Goal: Task Accomplishment & Management: Manage account settings

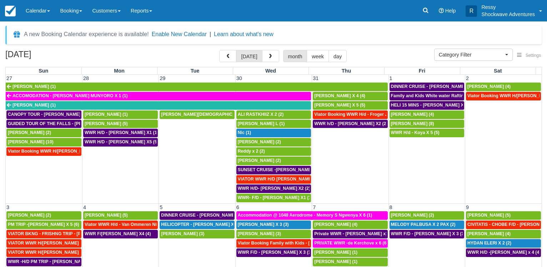
select select
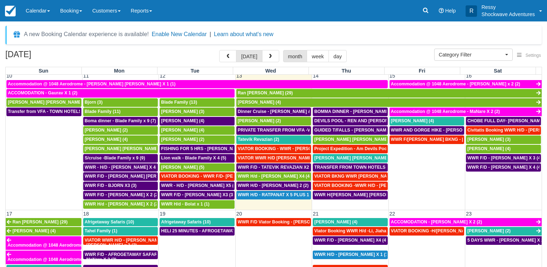
scroll to position [232, 0]
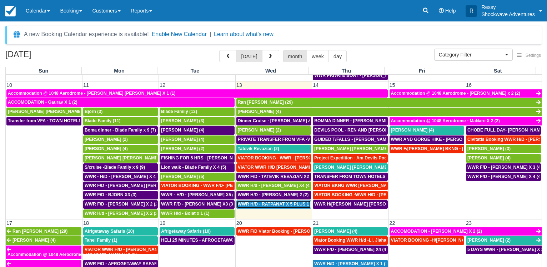
click at [283, 204] on span "WWR H/D - RATPANAT X 5 PLUS 1 (5)" at bounding box center [277, 203] width 78 height 5
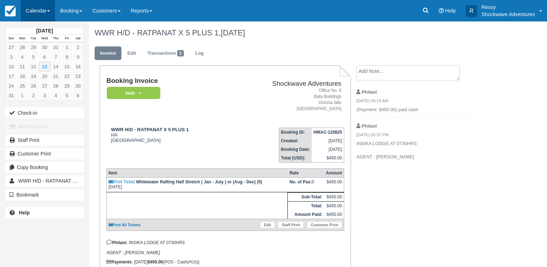
click at [33, 9] on link "Calendar" at bounding box center [38, 10] width 34 height 21
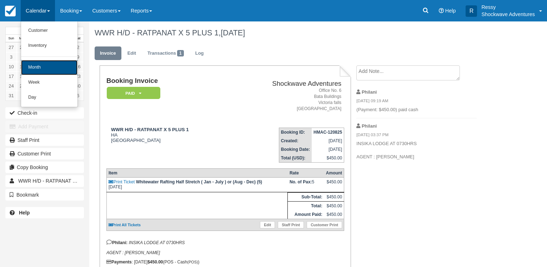
click at [47, 70] on link "Month" at bounding box center [49, 67] width 56 height 15
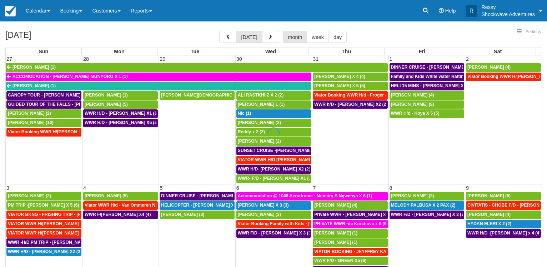
select select
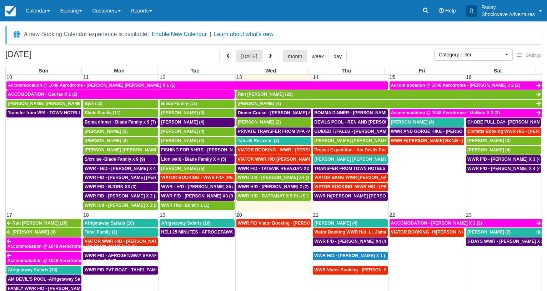
scroll to position [240, 0]
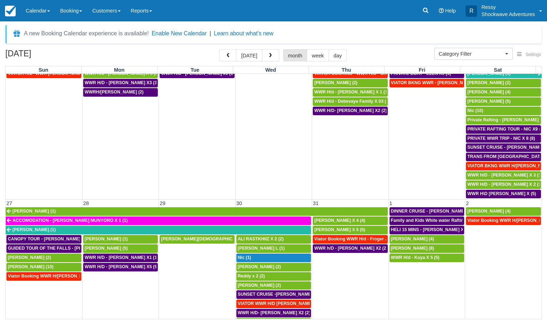
scroll to position [244, 0]
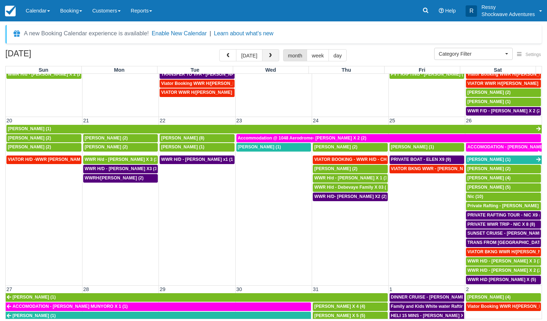
click at [276, 58] on button "button" at bounding box center [270, 55] width 17 height 12
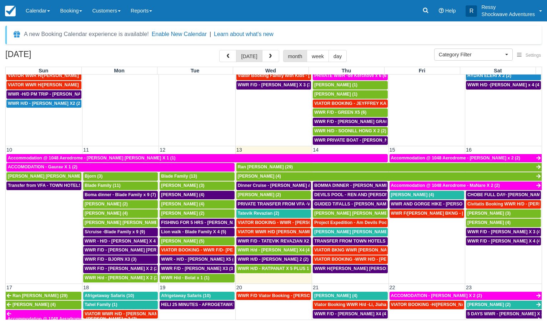
scroll to position [170, 0]
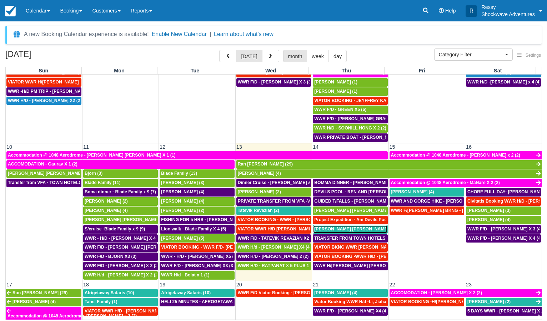
click at [339, 230] on span "Simon Edwin Neuhoff (4)" at bounding box center [354, 229] width 81 height 5
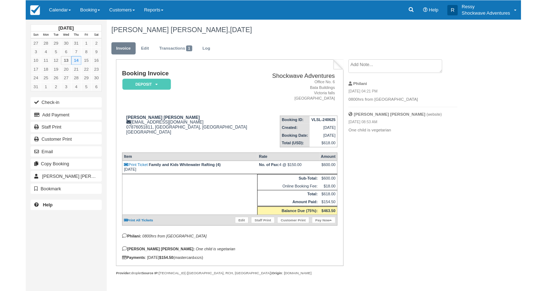
scroll to position [4, 0]
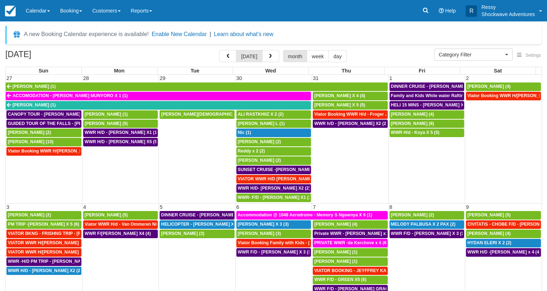
select select
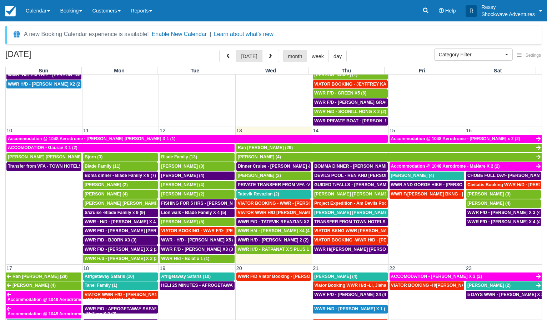
scroll to position [206, 0]
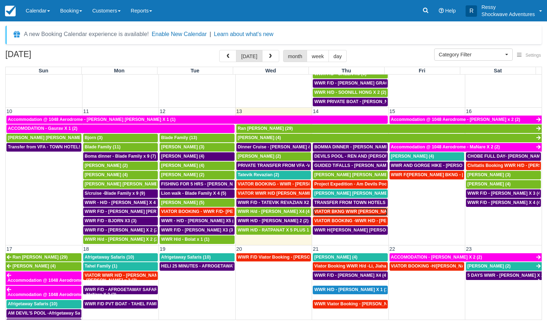
click at [345, 213] on span "VIATOR BKNG WWR Holford, Samantha X 2 (1)" at bounding box center [359, 211] width 91 height 5
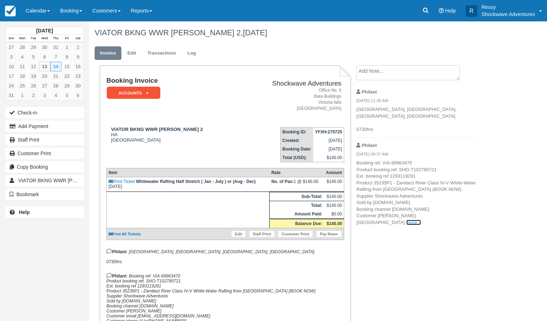
click at [420, 220] on link "more..." at bounding box center [413, 222] width 14 height 5
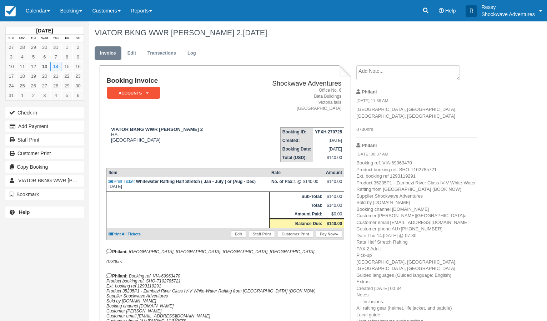
drag, startPoint x: 421, startPoint y: 255, endPoint x: 415, endPoint y: 264, distance: 11.6
click at [39, 10] on link "Calendar" at bounding box center [38, 10] width 34 height 21
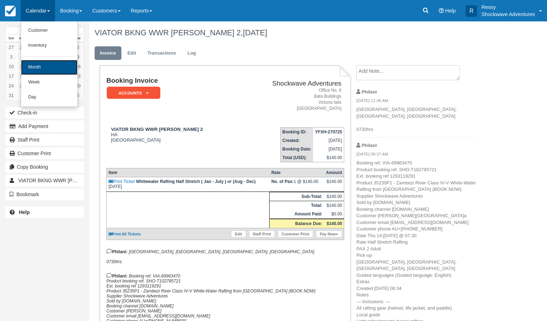
click at [39, 69] on link "Month" at bounding box center [49, 67] width 56 height 15
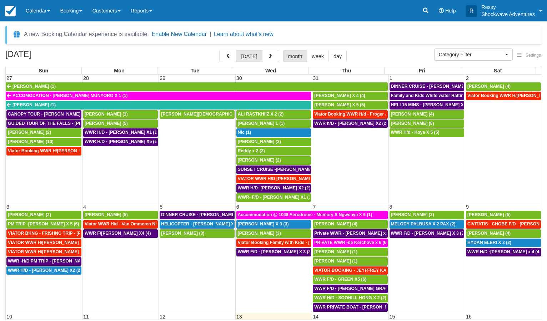
select select
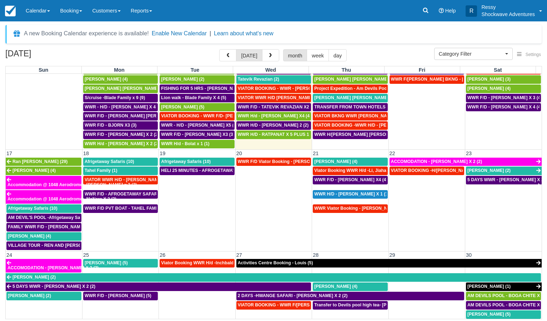
scroll to position [198, 0]
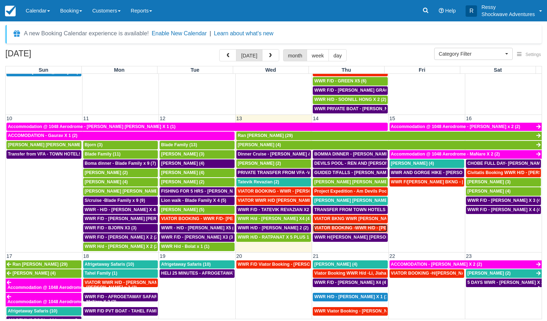
click at [356, 229] on span "VIATOR BOOKING -WWR H/D - JACQUELINE DOUNG X1 (1)" at bounding box center [371, 228] width 115 height 5
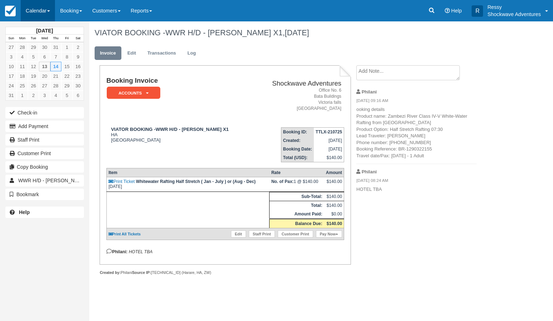
click at [45, 9] on link "Calendar" at bounding box center [38, 10] width 34 height 21
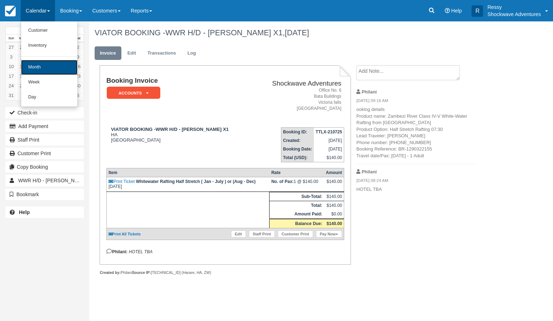
click at [45, 65] on link "Month" at bounding box center [49, 67] width 56 height 15
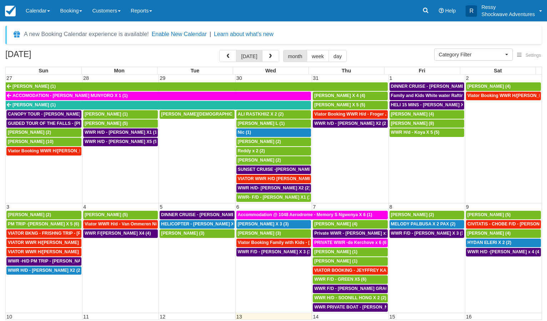
select select
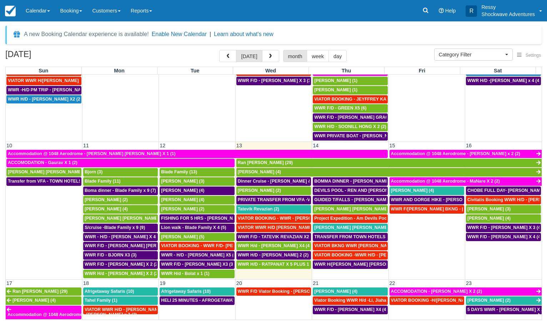
scroll to position [171, 0]
click at [370, 256] on span "VIATOR BOOKING -WWR H/D - JACQUELINE DOUNG X1 (1)" at bounding box center [371, 255] width 115 height 5
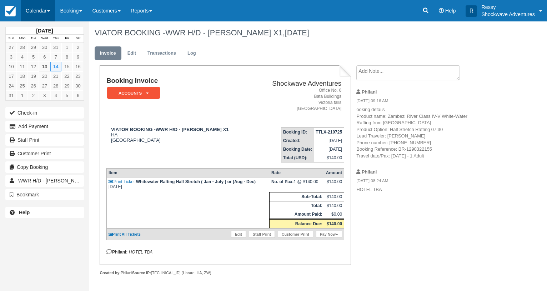
click at [36, 8] on link "Calendar" at bounding box center [38, 10] width 34 height 21
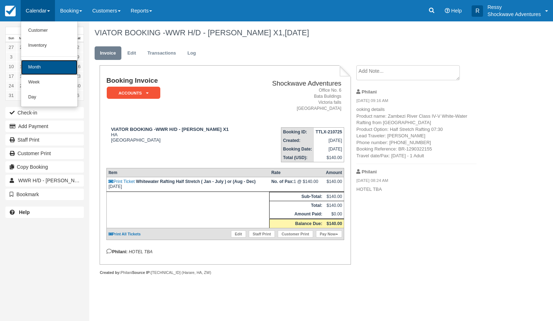
click at [50, 71] on link "Month" at bounding box center [49, 67] width 56 height 15
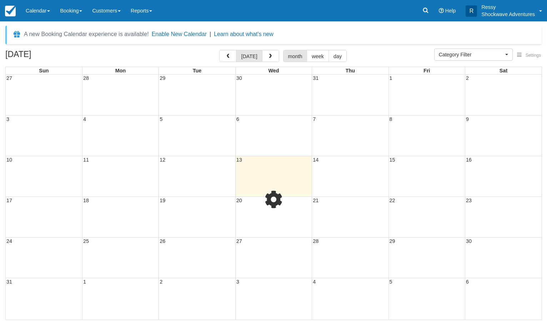
select select
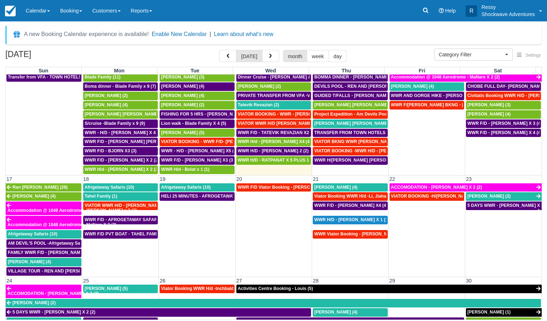
scroll to position [232, 0]
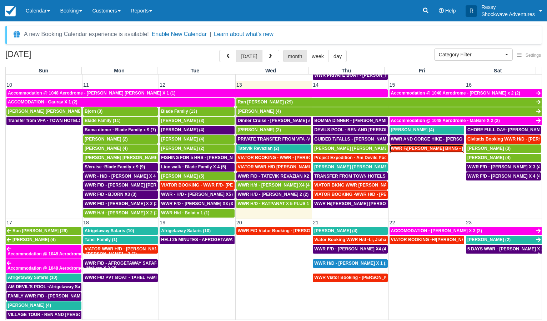
click at [448, 150] on span "WWR F/[PERSON_NAME] BKNG - [PERSON_NAME] [PERSON_NAME] X1 (1)" at bounding box center [470, 148] width 159 height 5
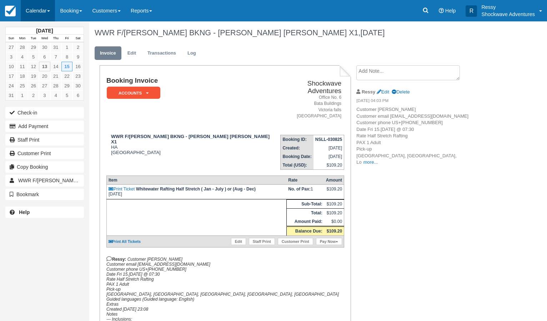
click at [39, 10] on link "Calendar" at bounding box center [38, 10] width 34 height 21
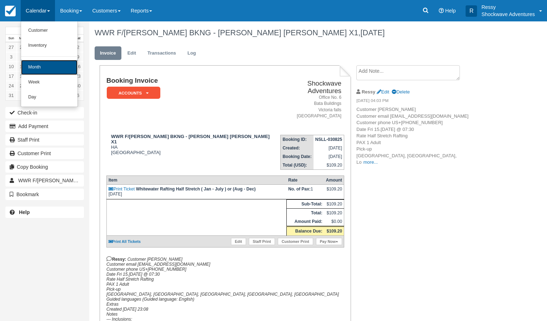
click at [46, 69] on link "Month" at bounding box center [49, 67] width 56 height 15
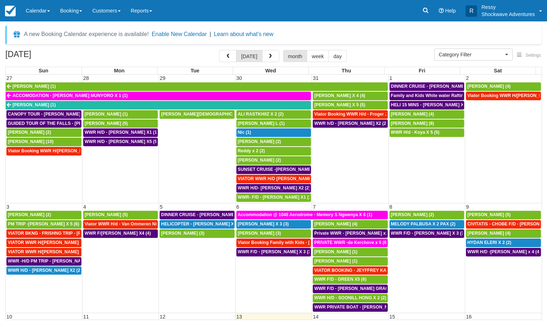
select select
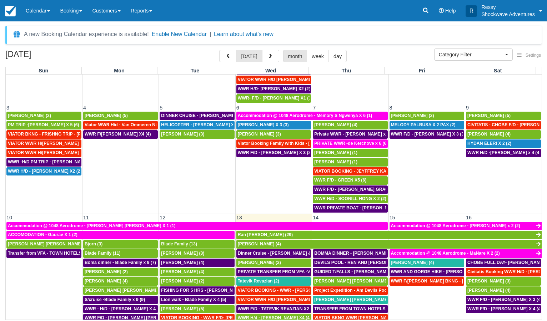
scroll to position [137, 0]
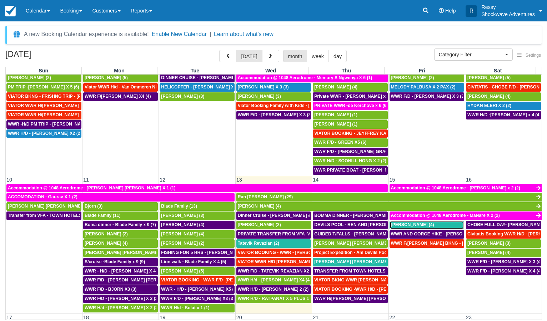
click at [421, 225] on span "[PERSON_NAME] (4)" at bounding box center [412, 224] width 43 height 5
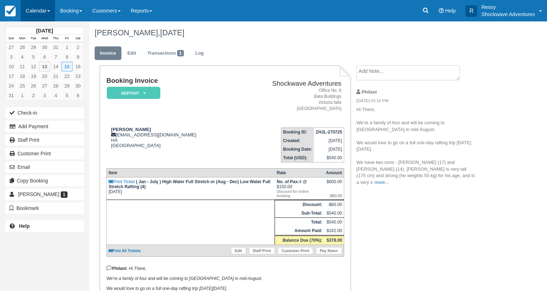
click at [39, 8] on link "Calendar" at bounding box center [38, 10] width 34 height 21
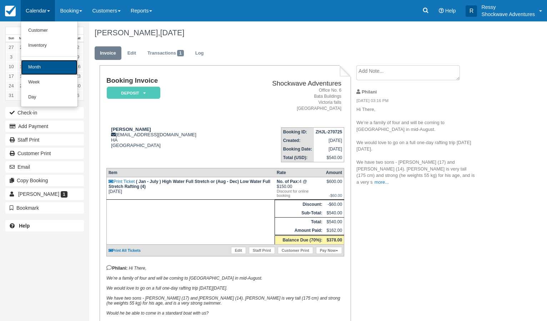
click at [31, 65] on link "Month" at bounding box center [49, 67] width 56 height 15
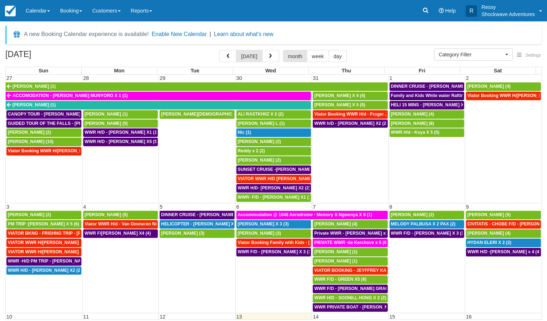
select select
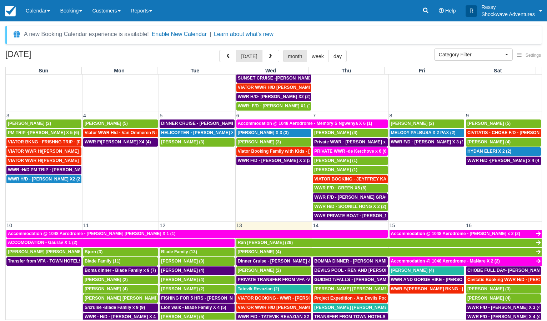
scroll to position [171, 0]
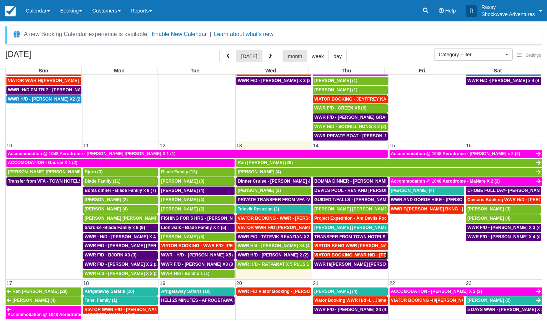
click at [366, 256] on span "VIATOR BOOKING -WWR H/D - JACQUELINE DOUNG X1 (1)" at bounding box center [371, 255] width 115 height 5
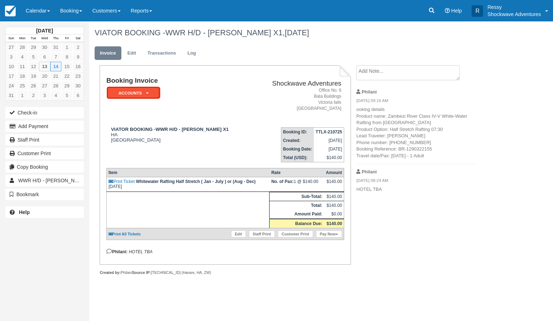
click at [136, 96] on em "ACCOUNTS" at bounding box center [134, 93] width 54 height 12
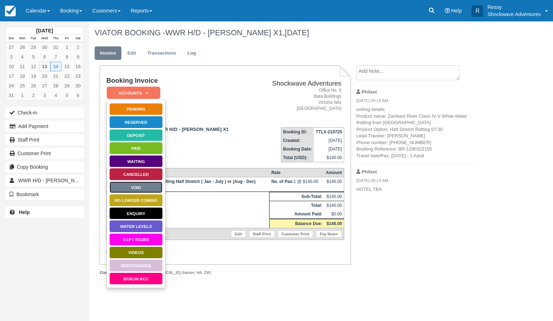
click at [148, 187] on link "Void" at bounding box center [136, 187] width 54 height 12
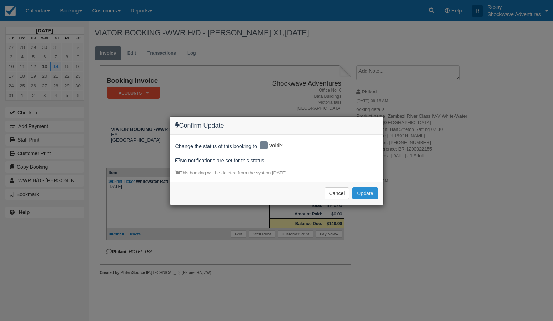
click at [373, 193] on button "Update" at bounding box center [364, 193] width 25 height 12
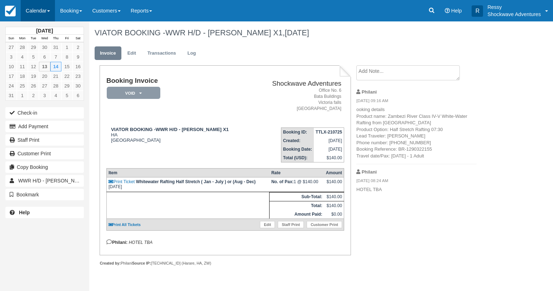
click at [37, 9] on link "Calendar" at bounding box center [38, 10] width 34 height 21
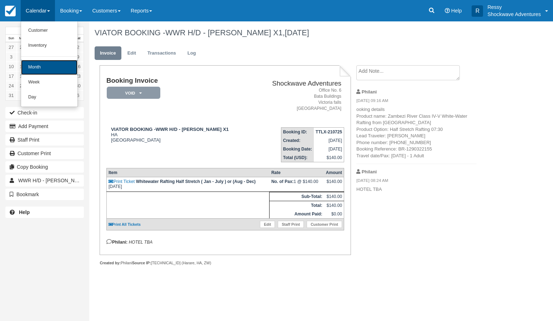
click at [41, 68] on link "Month" at bounding box center [49, 67] width 56 height 15
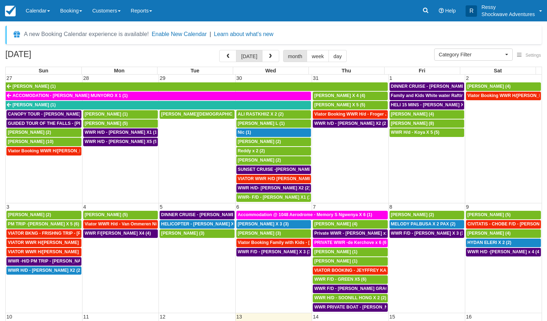
select select
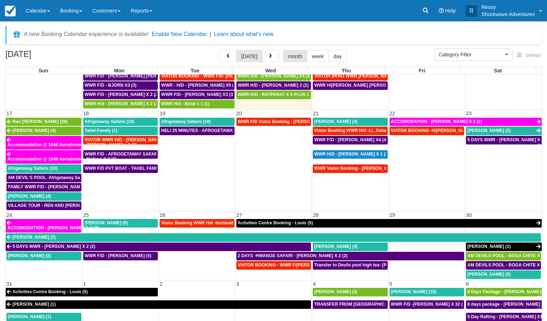
scroll to position [343, 0]
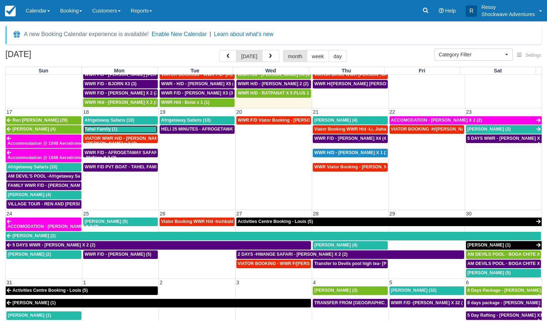
click at [117, 128] on div "Tahel Family (1)" at bounding box center [121, 130] width 72 height 6
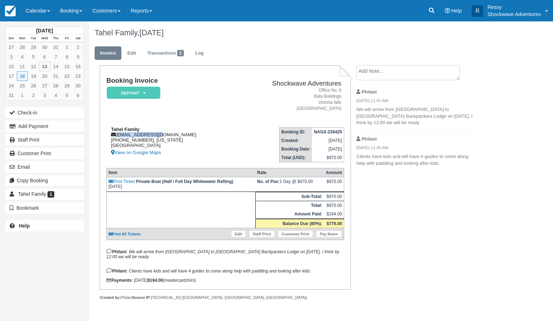
drag, startPoint x: 158, startPoint y: 135, endPoint x: 117, endPoint y: 138, distance: 41.6
click at [117, 138] on div "Tahel Family taheli@gmail.com +972 52-380-3463, Ohio United States View on Goog…" at bounding box center [171, 142] width 130 height 30
click at [121, 133] on div "Tahel Family taheli@gmail.com +972 52-380-3463, Ohio United States View on Goog…" at bounding box center [171, 142] width 130 height 30
drag, startPoint x: 117, startPoint y: 135, endPoint x: 161, endPoint y: 137, distance: 44.0
click at [161, 137] on div "Tahel Family taheli@gmail.com +972 52-380-3463, Ohio United States View on Goog…" at bounding box center [171, 142] width 130 height 30
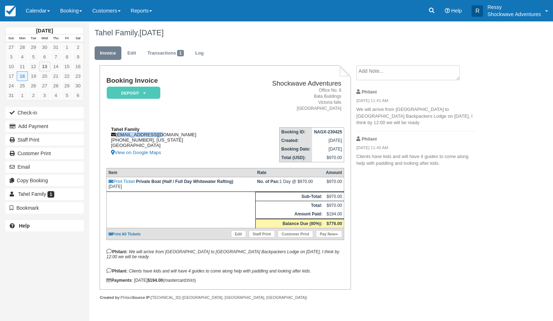
copy div "taheli@gmail.com"
click at [44, 9] on link "Calendar" at bounding box center [38, 10] width 34 height 21
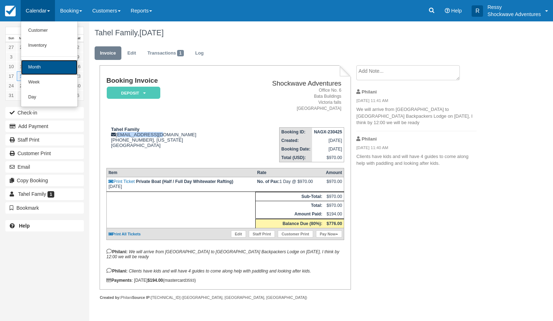
click at [57, 65] on link "Month" at bounding box center [49, 67] width 56 height 15
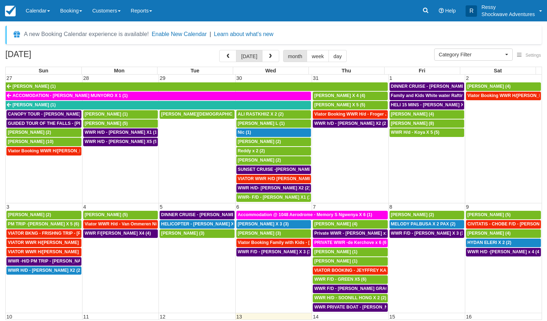
select select
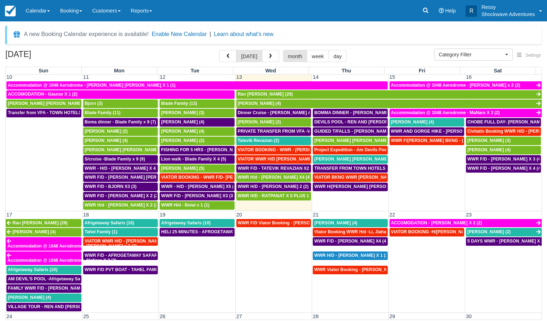
scroll to position [206, 0]
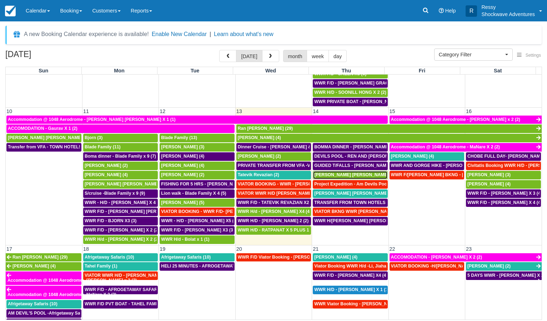
click at [343, 177] on span "Kari Timo Kalervo (2)" at bounding box center [354, 174] width 81 height 5
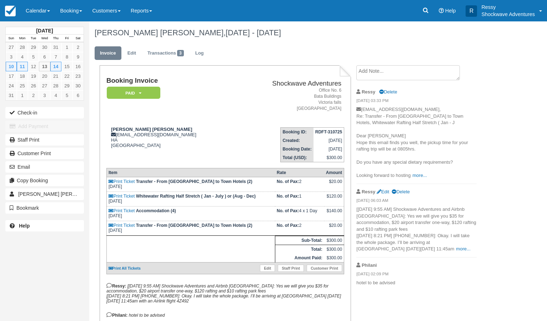
click at [412, 249] on p "[[DATE] 9:55 AM] Shockwave Adventures and Airbnb [GEOGRAPHIC_DATA]: Yes we will…" at bounding box center [416, 229] width 120 height 46
click at [456, 249] on link "more..." at bounding box center [463, 248] width 14 height 5
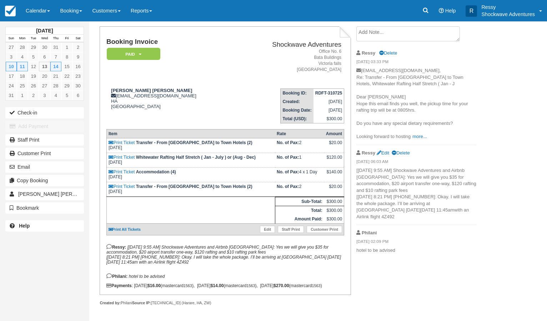
scroll to position [45, 0]
click at [31, 6] on link "Calendar" at bounding box center [38, 10] width 34 height 21
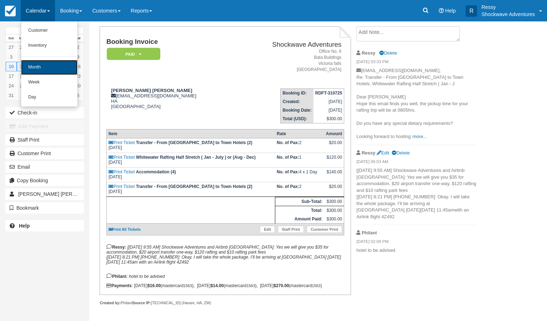
click at [42, 65] on link "Month" at bounding box center [49, 67] width 56 height 15
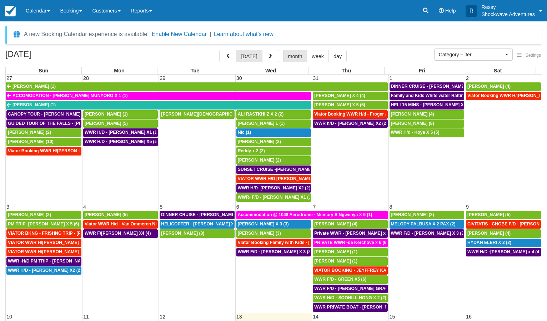
select select
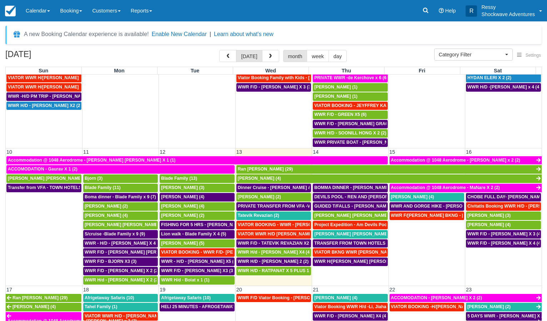
scroll to position [171, 0]
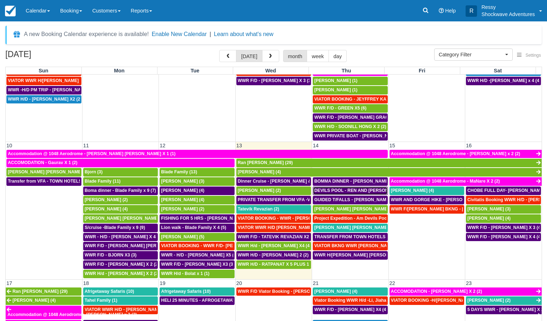
click at [340, 191] on span "DEVILS POOL - REN AND [PERSON_NAME] X4 (4)" at bounding box center [366, 190] width 104 height 5
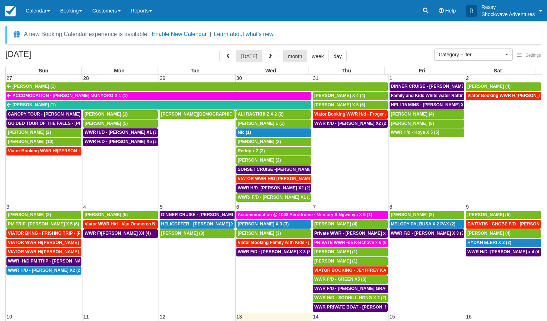
select select
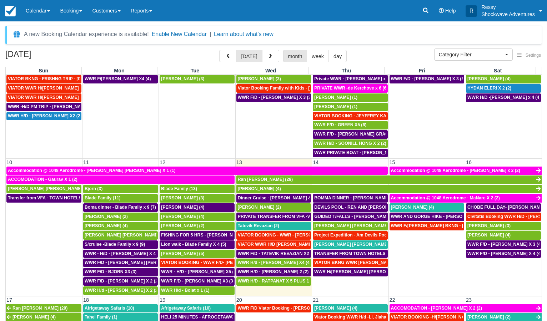
scroll to position [171, 0]
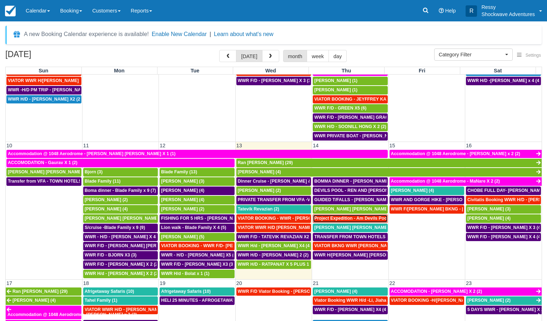
click at [349, 219] on span "Project Expedition - Am Devils Pool- [PERSON_NAME] X 2 (2)" at bounding box center [377, 218] width 127 height 5
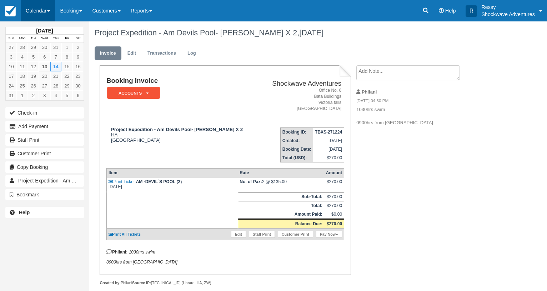
click at [49, 10] on link "Calendar" at bounding box center [38, 10] width 34 height 21
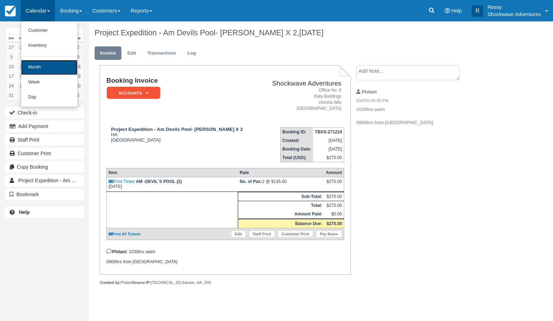
click at [43, 68] on link "Month" at bounding box center [49, 67] width 56 height 15
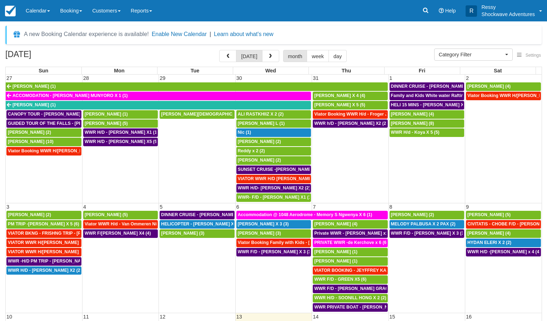
select select
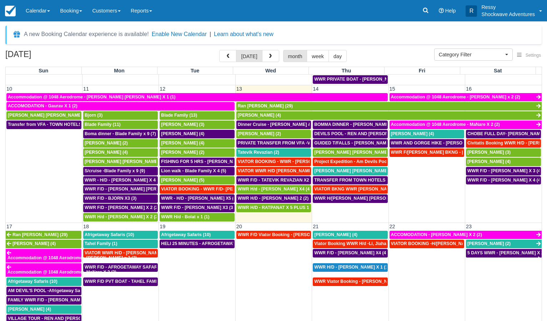
scroll to position [240, 0]
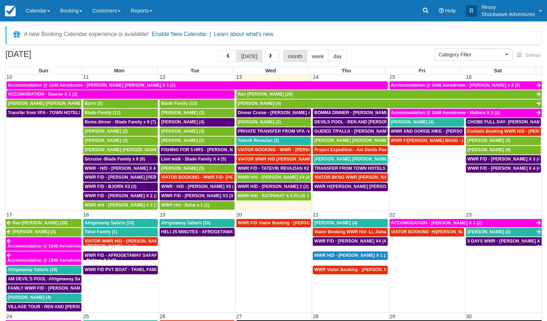
click at [339, 170] on span "TRANSFER FROM TOWN HOTELS TO VFA - [PERSON_NAME] [PERSON_NAME] X2 (2)" at bounding box center [404, 168] width 180 height 5
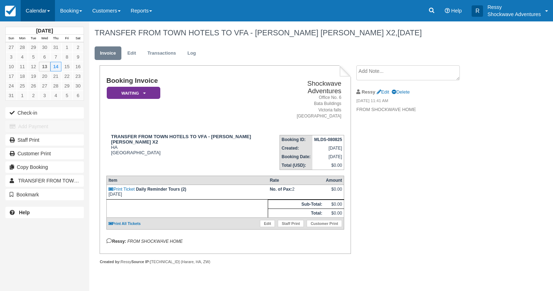
click at [36, 6] on link "Calendar" at bounding box center [38, 10] width 34 height 21
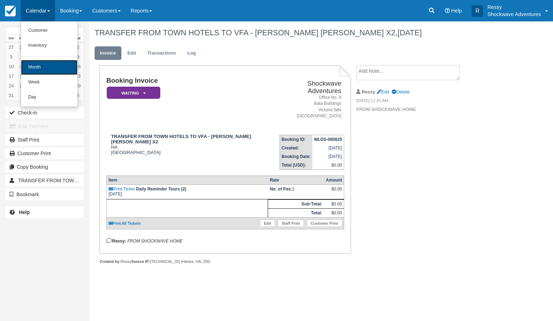
click at [41, 69] on link "Month" at bounding box center [49, 67] width 56 height 15
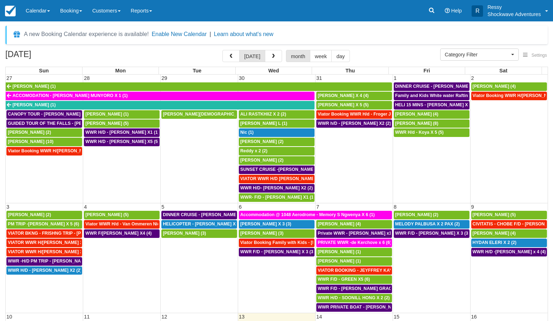
select select
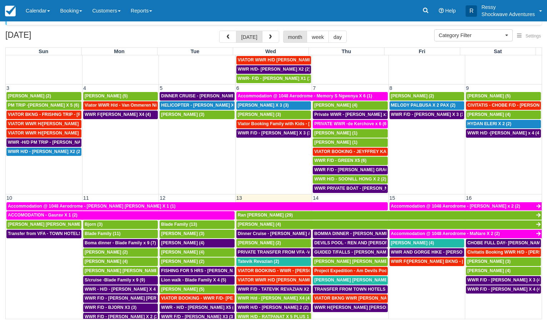
scroll to position [98, 0]
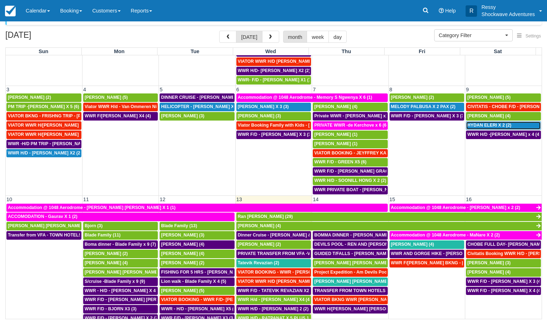
click at [480, 126] on span "HYDAN ELERI X 2 (2)" at bounding box center [489, 125] width 44 height 5
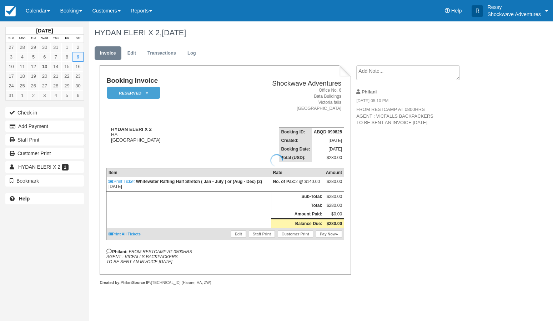
drag, startPoint x: 313, startPoint y: 131, endPoint x: 328, endPoint y: 133, distance: 15.1
drag, startPoint x: 314, startPoint y: 133, endPoint x: 341, endPoint y: 131, distance: 26.8
click at [341, 131] on strong "ABQD-090825" at bounding box center [328, 132] width 28 height 5
copy strong "ABQD-090825"
drag, startPoint x: 144, startPoint y: 128, endPoint x: 111, endPoint y: 132, distance: 33.9
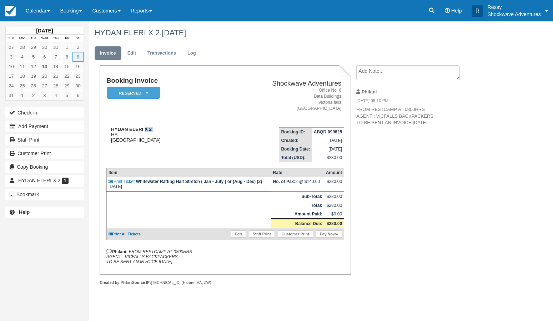
click at [111, 132] on div "HYDAN ELERI X 2 HA Zimbabwe" at bounding box center [157, 135] width 102 height 16
click at [157, 132] on div "HYDAN ELERI X 2 HA Zimbabwe" at bounding box center [157, 135] width 102 height 16
drag, startPoint x: 157, startPoint y: 130, endPoint x: 107, endPoint y: 131, distance: 49.6
click at [107, 131] on div "HYDAN ELERI X 2 HA Zimbabwe" at bounding box center [157, 135] width 102 height 16
copy strong "HYDAN ELERI X 2"
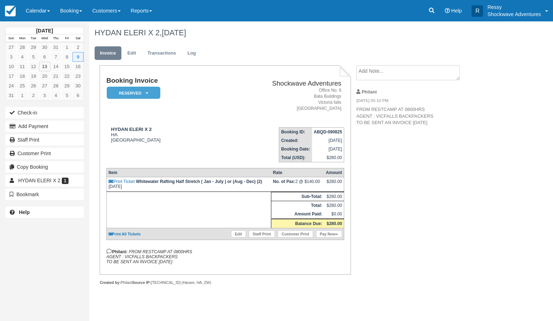
click at [186, 111] on td "Booking Invoice Reserved   Pending Deposit Paid Waiting Cancelled Void NO LONGE…" at bounding box center [157, 99] width 102 height 45
click at [44, 9] on link "Calendar" at bounding box center [38, 10] width 34 height 21
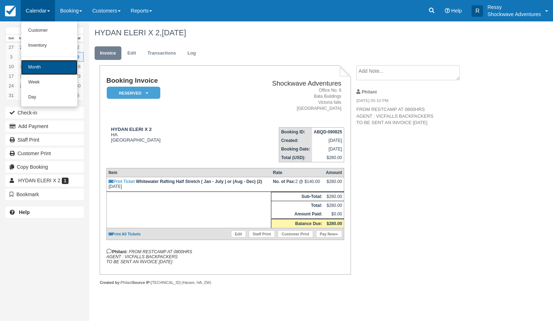
click at [59, 66] on link "Month" at bounding box center [49, 67] width 56 height 15
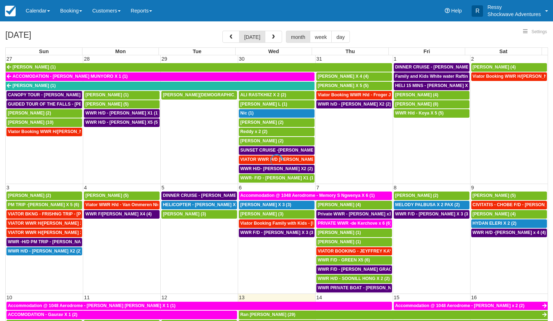
select select
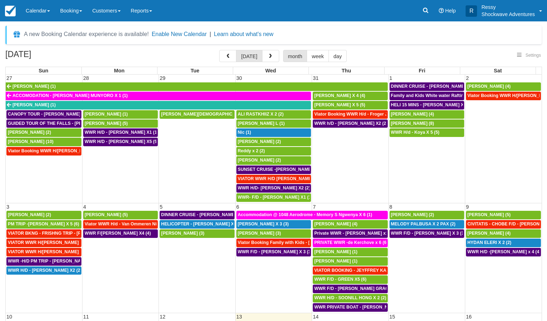
select select
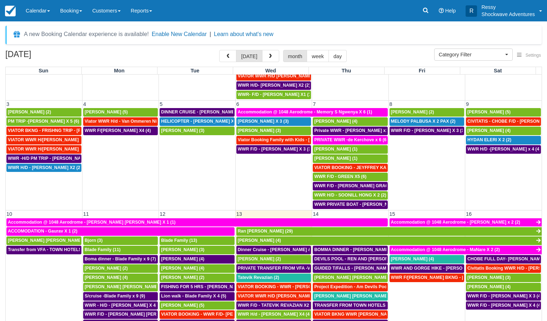
scroll to position [206, 0]
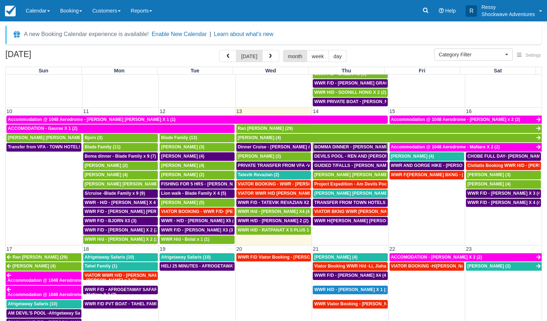
click at [325, 148] on span "BOMMA DINNER - REN AND STEVE X4 (4)" at bounding box center [382, 147] width 137 height 5
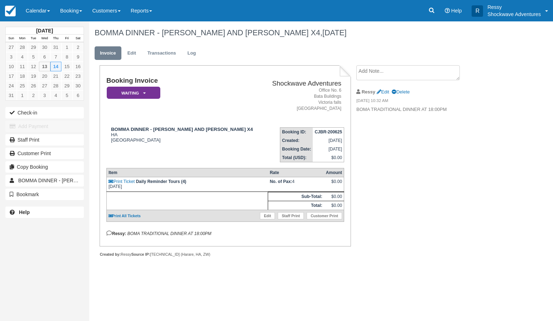
click at [203, 126] on td "BOMMA DINNER - [PERSON_NAME] AND [PERSON_NAME] X4 HA [GEOGRAPHIC_DATA]" at bounding box center [184, 142] width 157 height 41
